Goal: Information Seeking & Learning: Check status

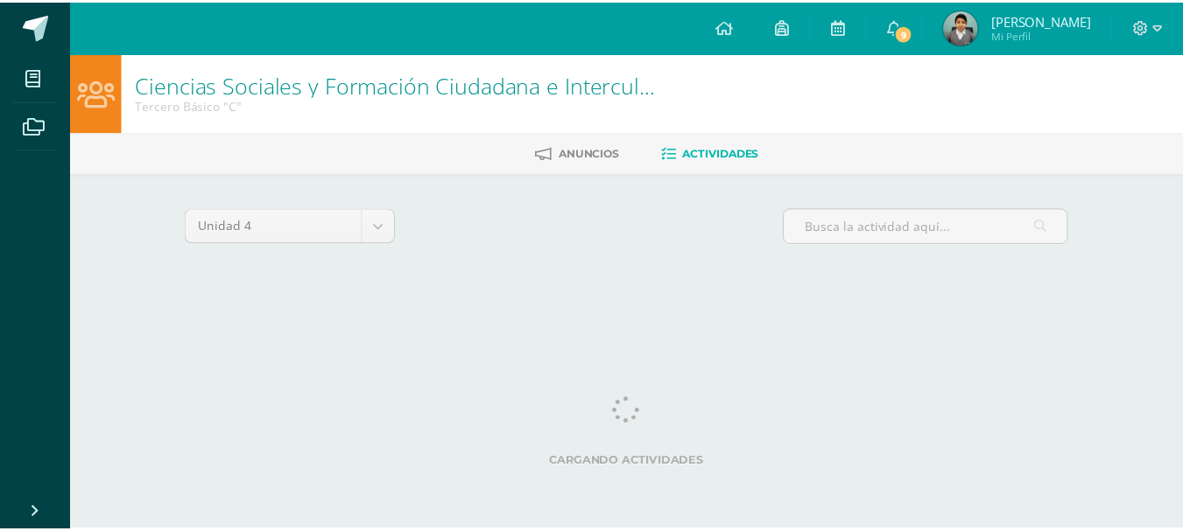
scroll to position [0, 6]
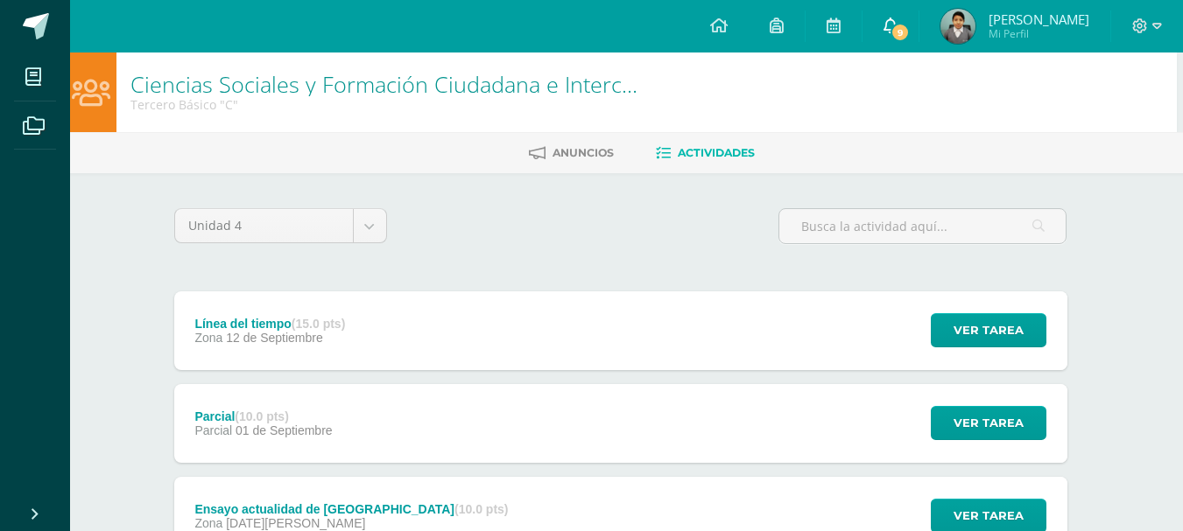
click at [910, 38] on span "9" at bounding box center [899, 32] width 19 height 19
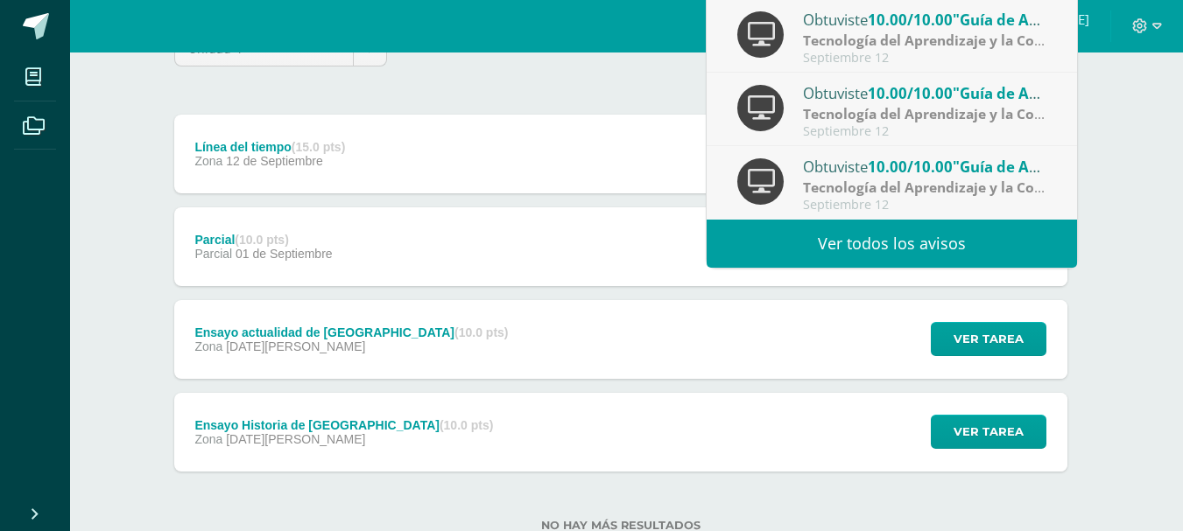
scroll to position [234, 6]
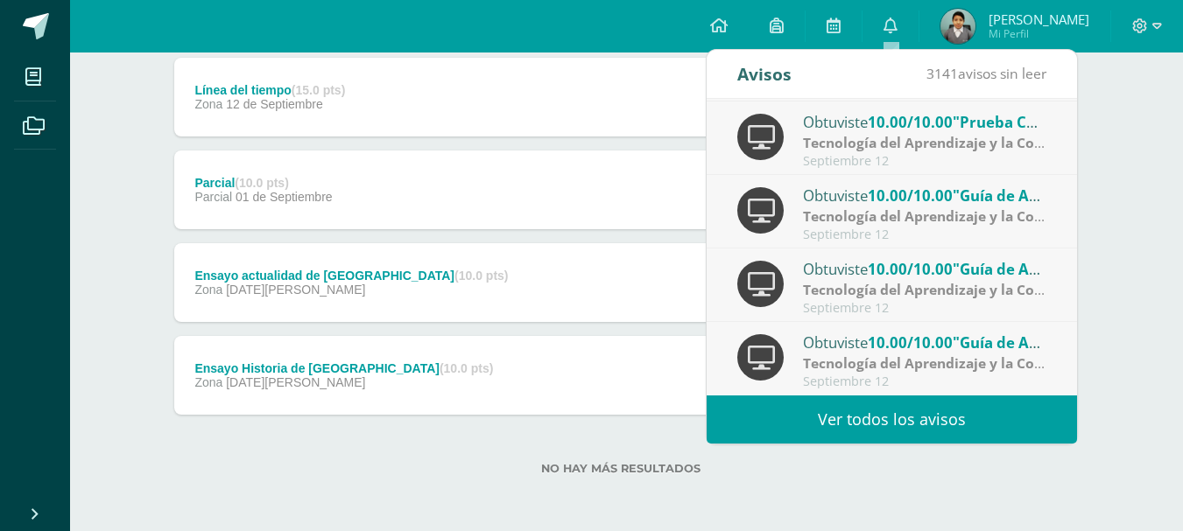
click at [927, 424] on link "Ver todos los avisos" at bounding box center [891, 420] width 370 height 48
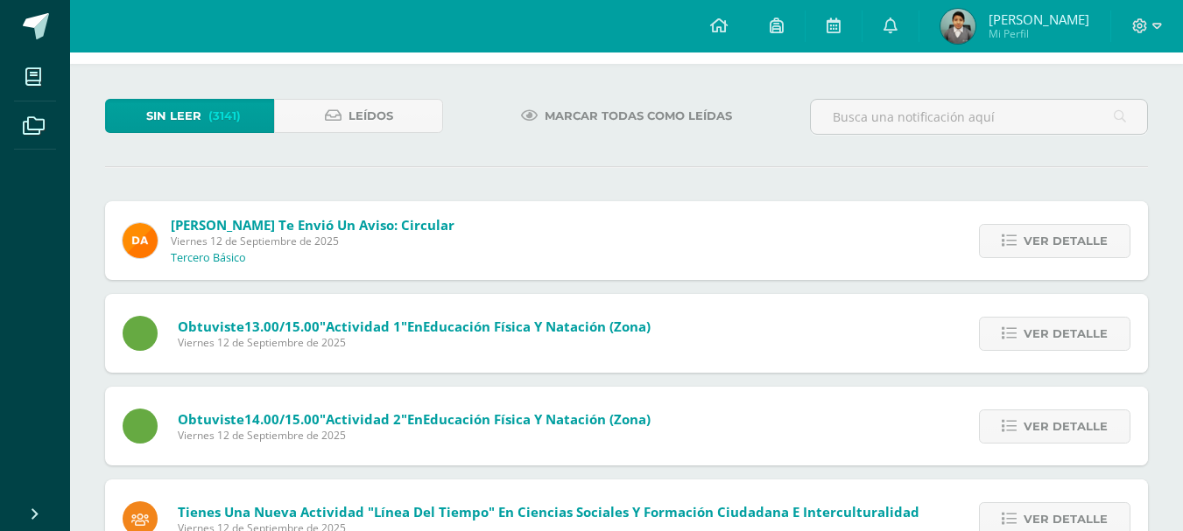
scroll to position [65, 0]
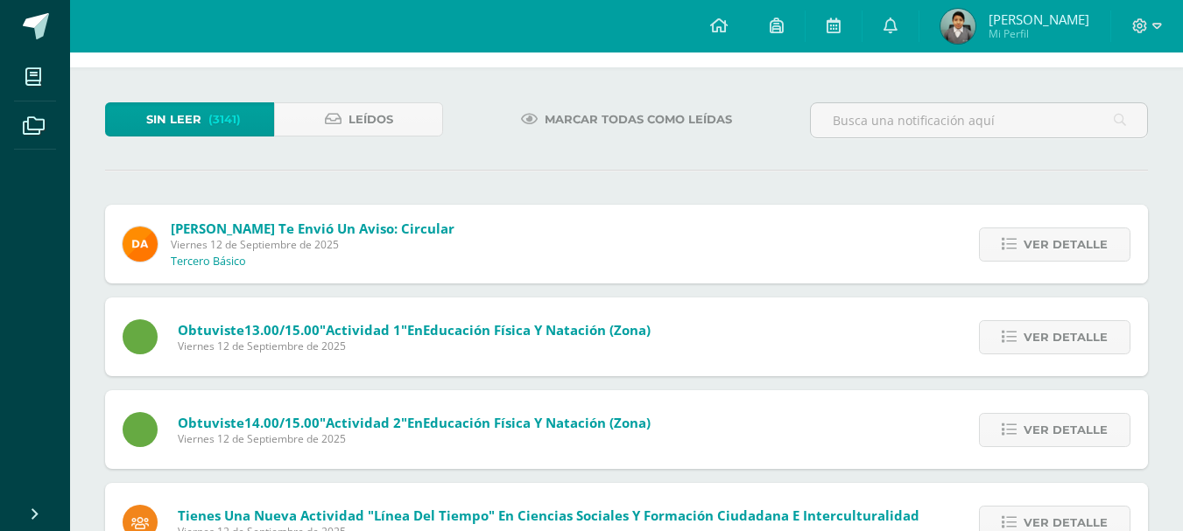
click at [1059, 17] on span "[PERSON_NAME]" at bounding box center [1038, 20] width 101 height 18
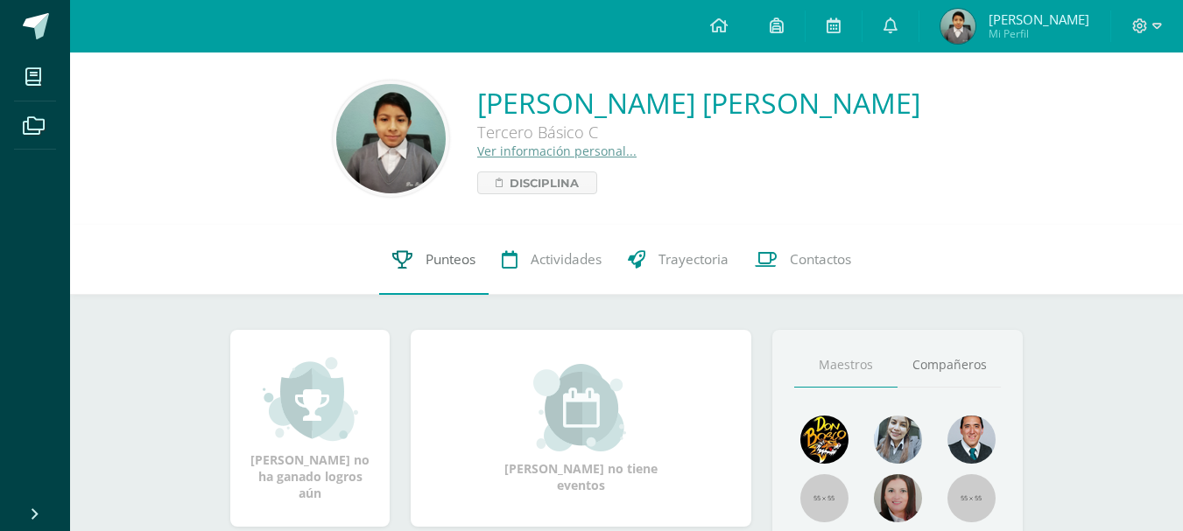
click at [458, 271] on link "Punteos" at bounding box center [433, 260] width 109 height 70
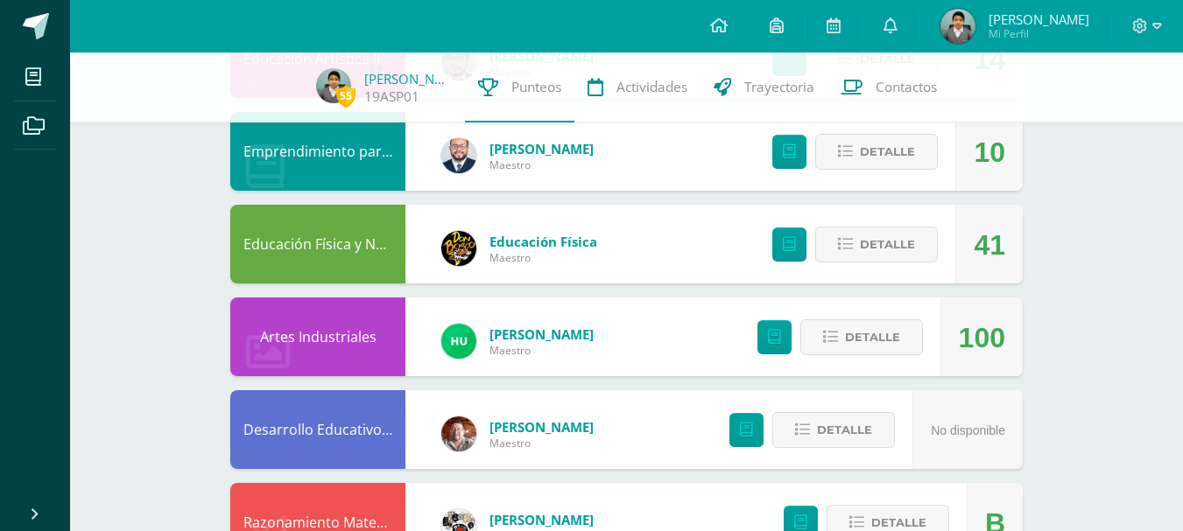
scroll to position [538, 0]
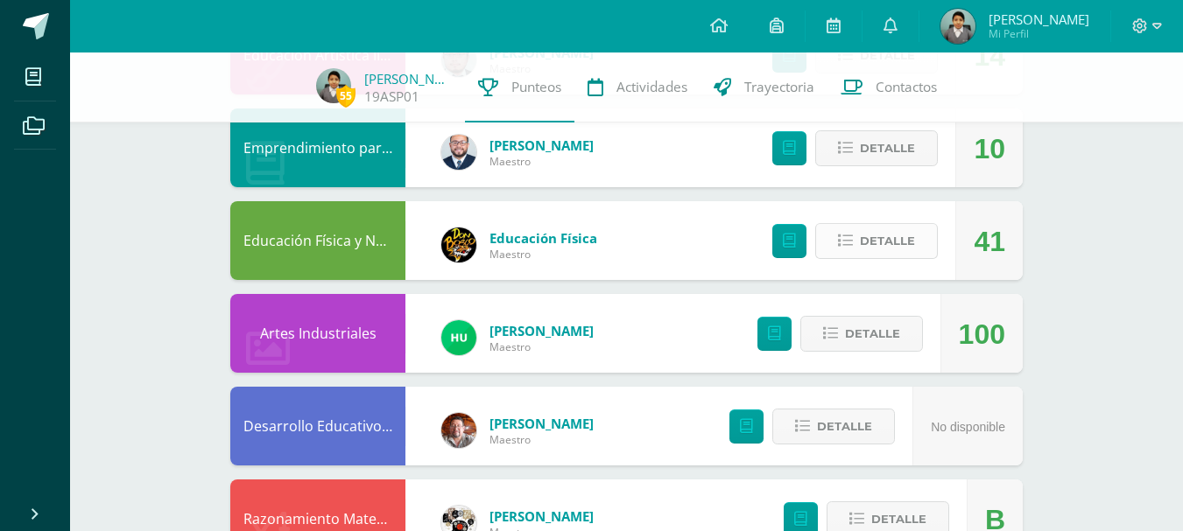
click at [887, 242] on span "Detalle" at bounding box center [887, 241] width 55 height 32
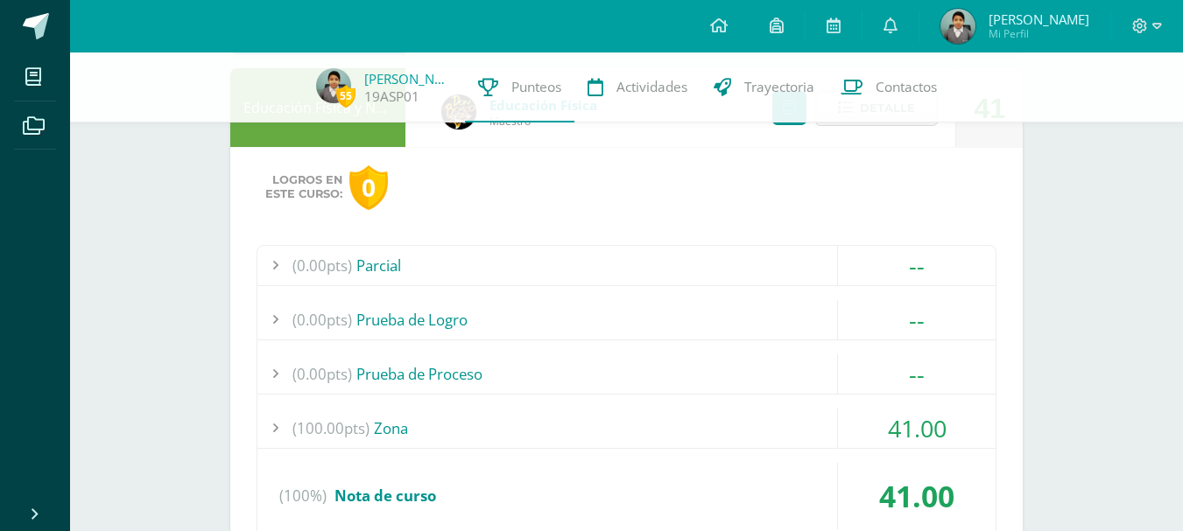
scroll to position [708, 0]
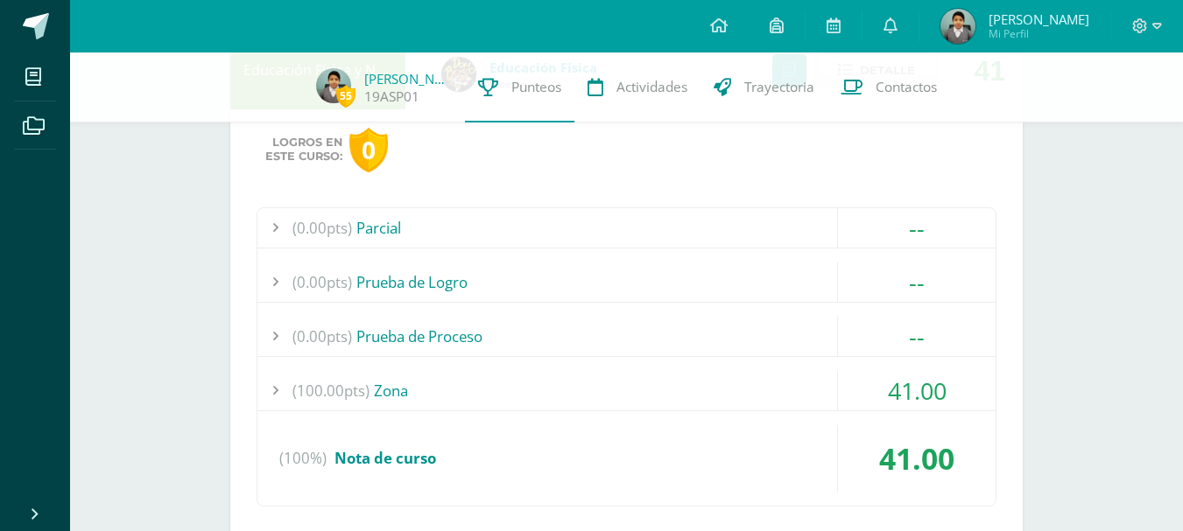
click at [671, 392] on div "(100.00pts) Zona" at bounding box center [626, 390] width 738 height 39
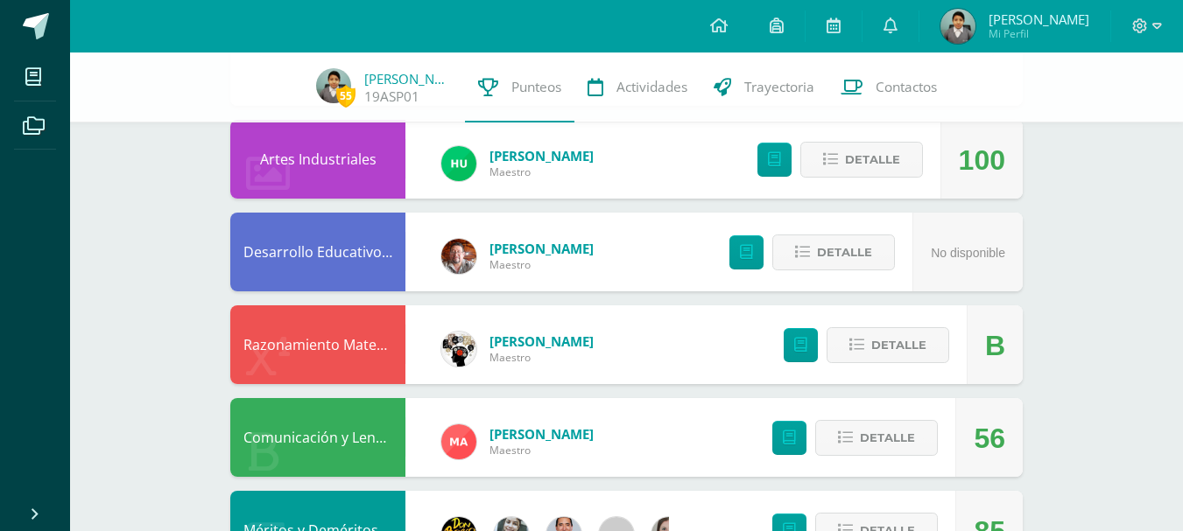
scroll to position [1389, 0]
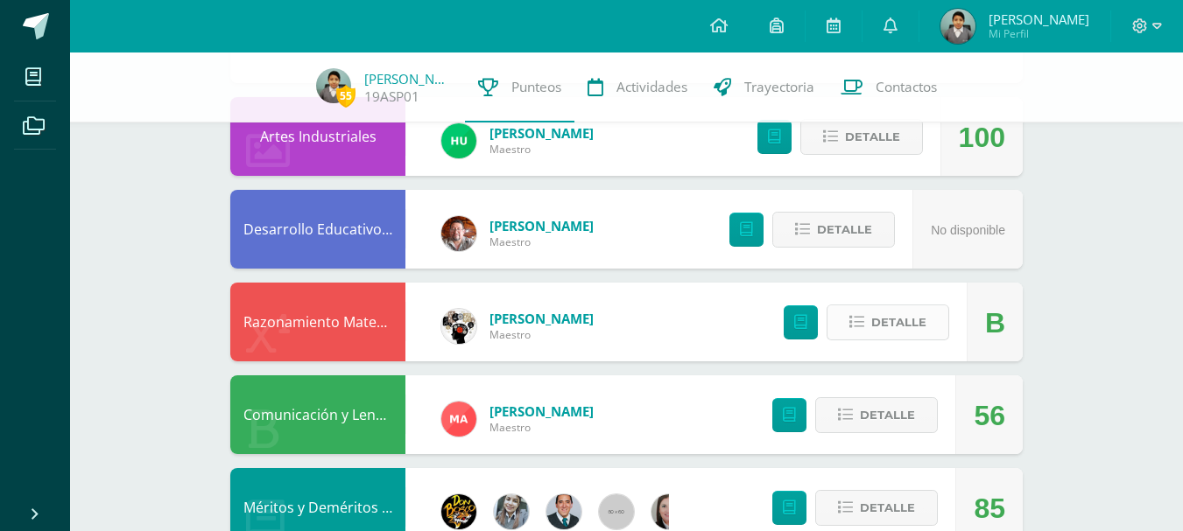
click at [933, 328] on button "Detalle" at bounding box center [887, 323] width 123 height 36
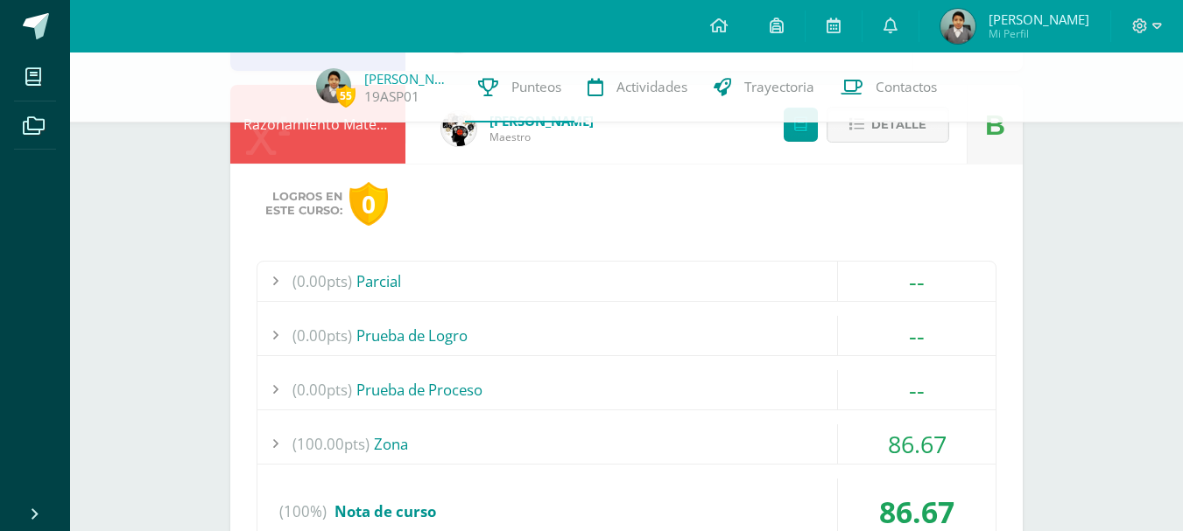
scroll to position [1620, 0]
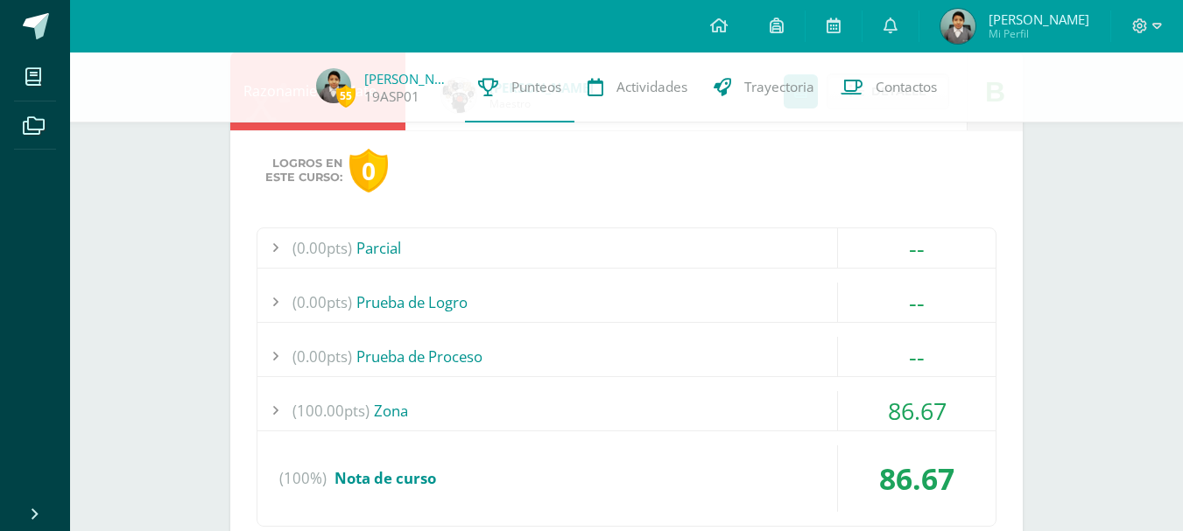
click at [618, 380] on div "(0.00pts) Parcial -- Sin actividades (0.00pts) Prueba de Logro -- Sin actividad…" at bounding box center [627, 377] width 740 height 299
click at [615, 395] on div "(100.00pts) Zona" at bounding box center [626, 410] width 738 height 39
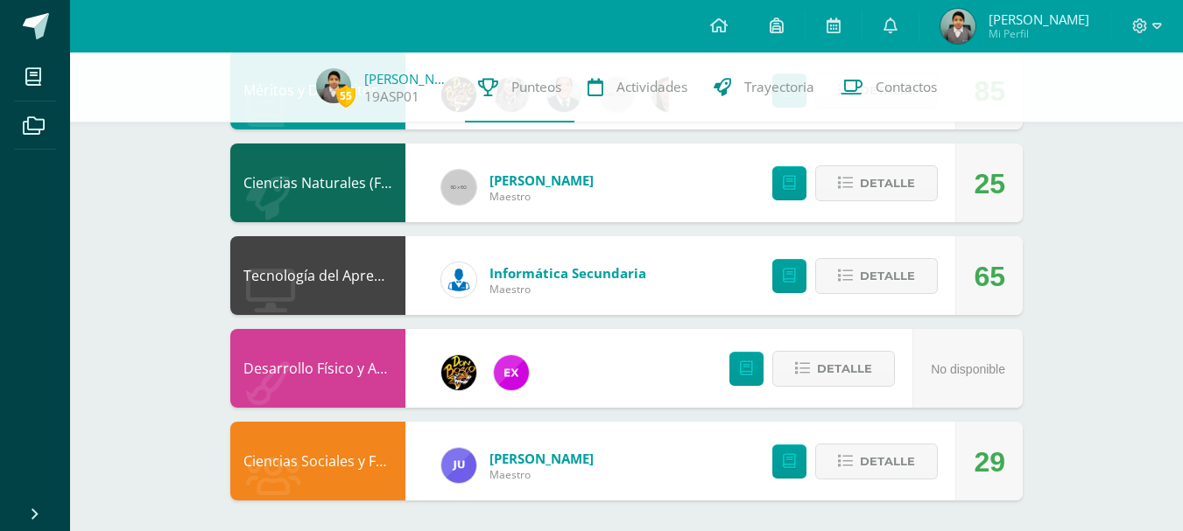
scroll to position [2131, 0]
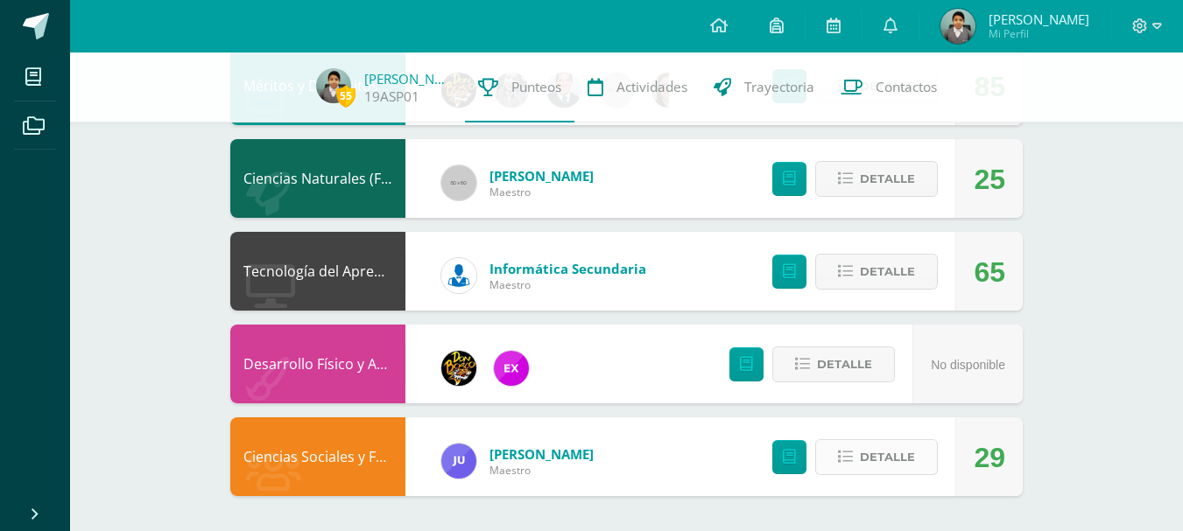
click at [878, 463] on span "Detalle" at bounding box center [887, 457] width 55 height 32
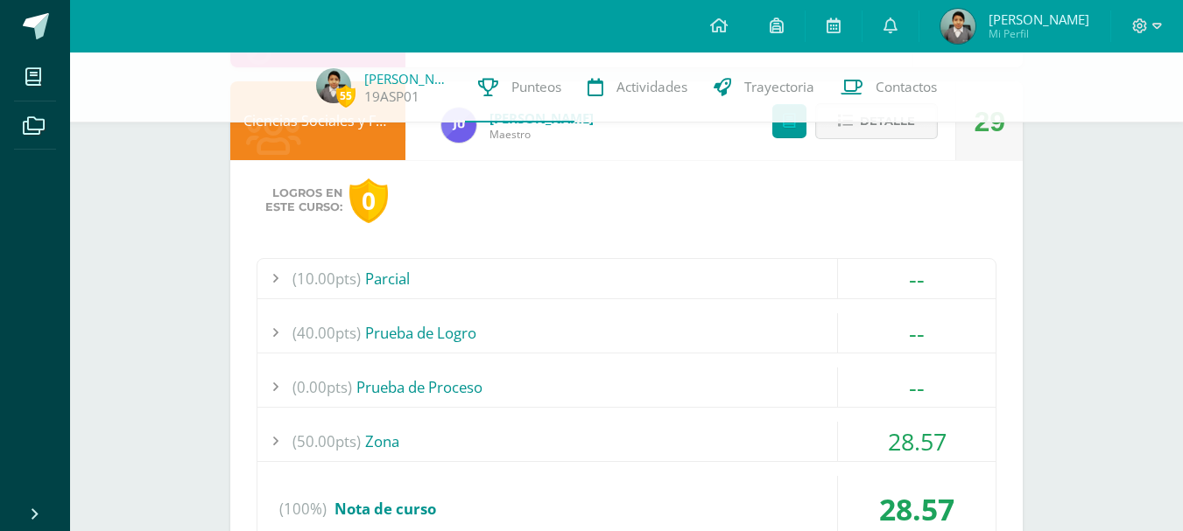
scroll to position [2478, 0]
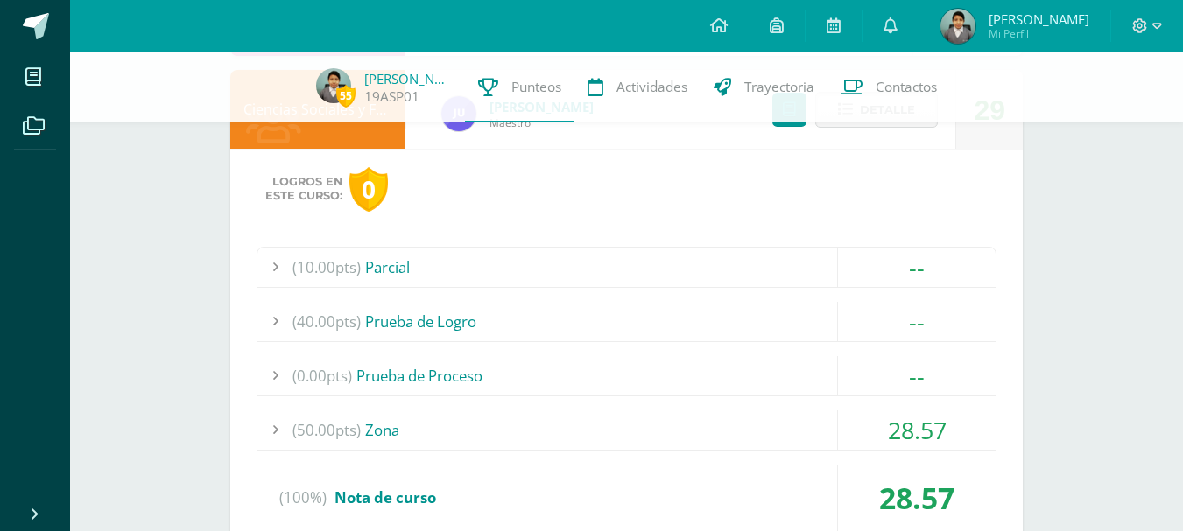
click at [719, 426] on div "(50.00pts) Zona" at bounding box center [626, 430] width 738 height 39
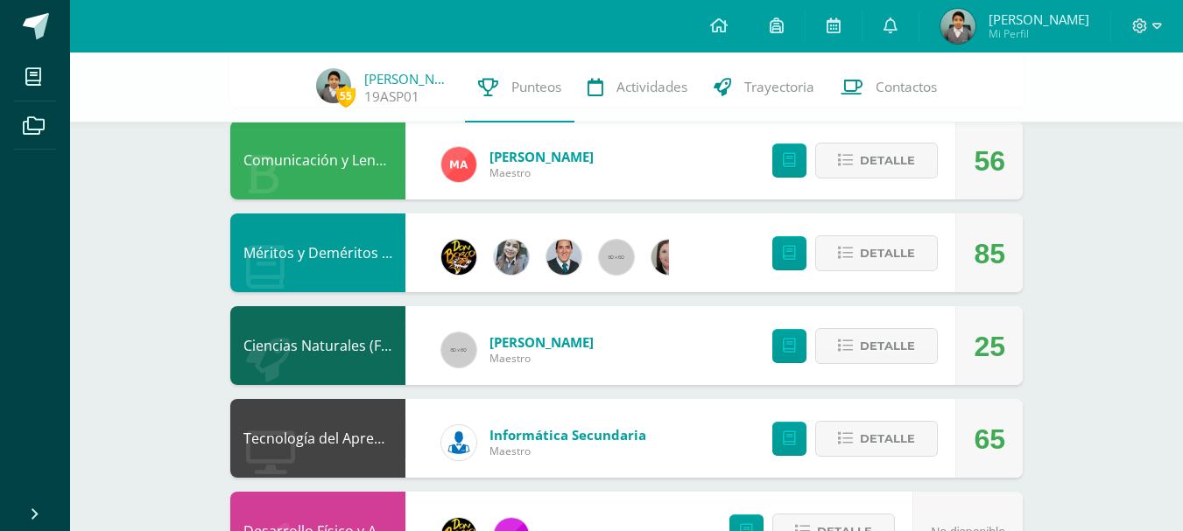
scroll to position [1869, 0]
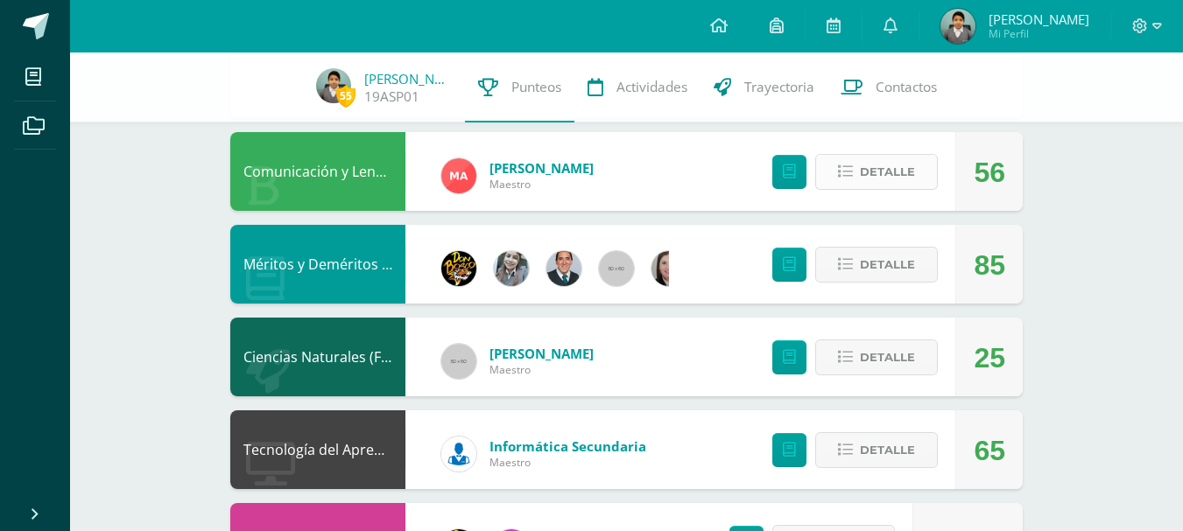
click at [895, 167] on span "Detalle" at bounding box center [887, 172] width 55 height 32
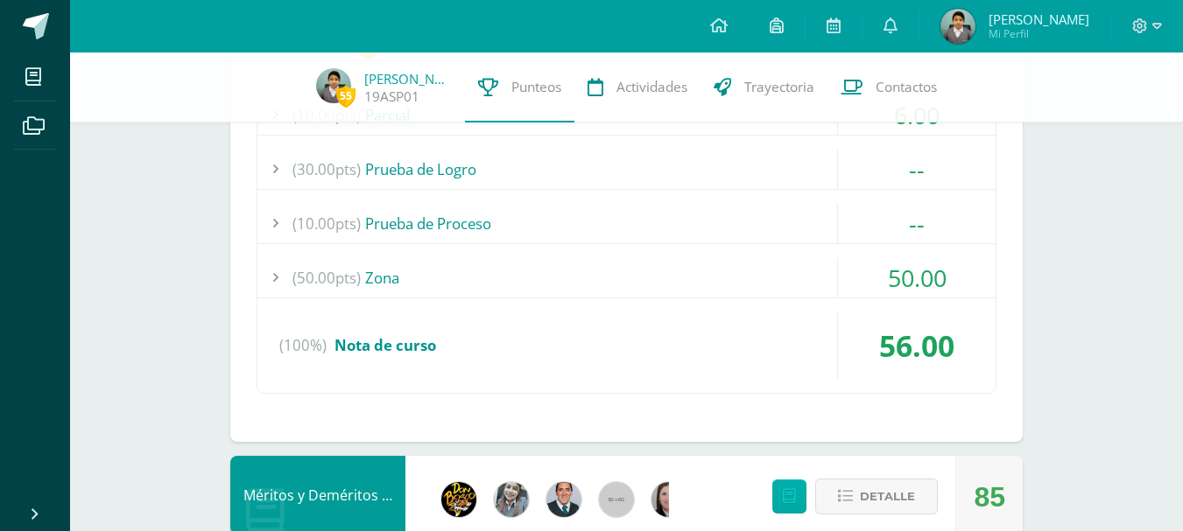
scroll to position [2087, 0]
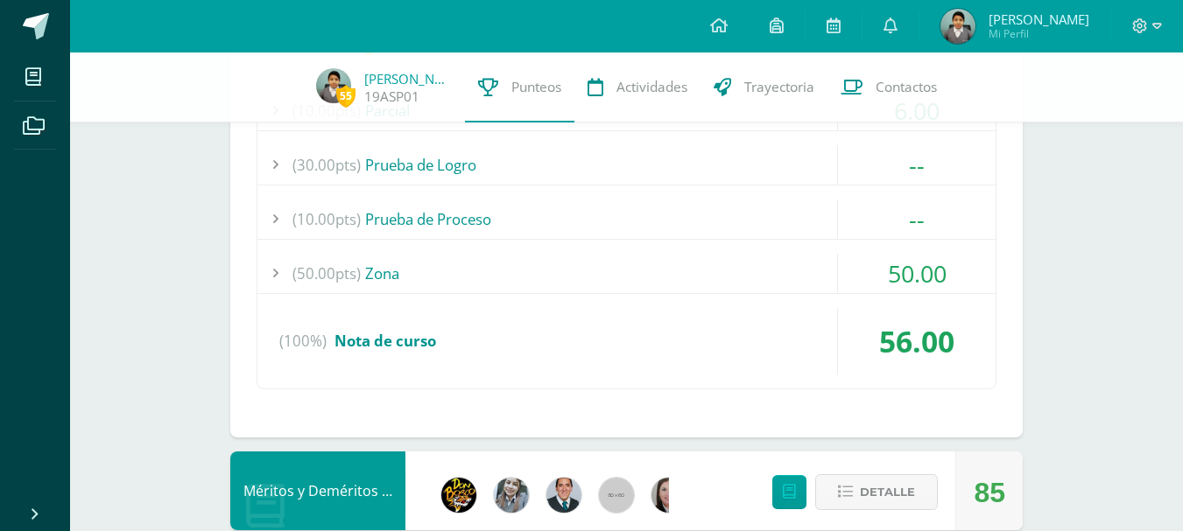
click at [740, 270] on div "(50.00pts) Zona" at bounding box center [626, 273] width 738 height 39
